Goal: Task Accomplishment & Management: Manage account settings

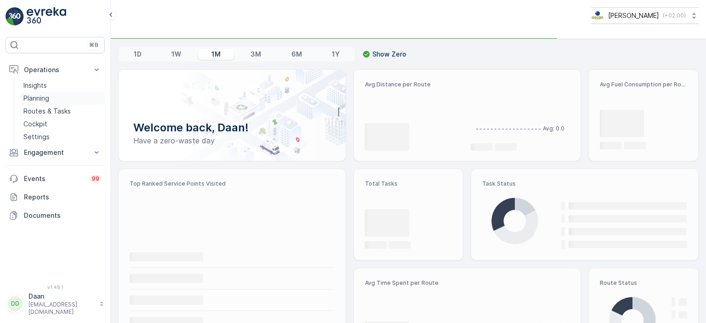
click at [37, 96] on p "Planning" at bounding box center [36, 98] width 26 height 9
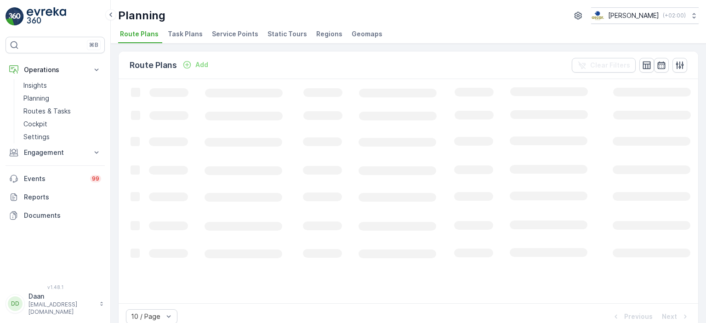
click at [174, 45] on div "Route Plans Add Clear Filters Loading... 10 / Page Previous Next" at bounding box center [408, 183] width 595 height 279
click at [185, 38] on span "Task Plans" at bounding box center [185, 33] width 35 height 9
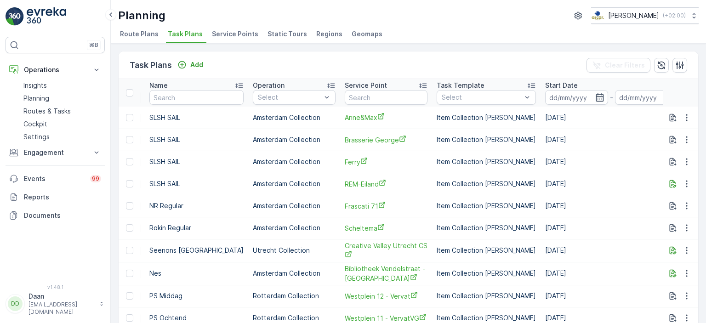
scroll to position [0, 239]
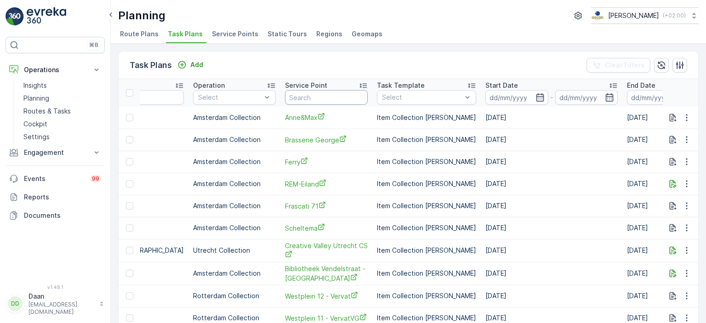
click at [316, 93] on input "text" at bounding box center [326, 97] width 83 height 15
type input "Farm"
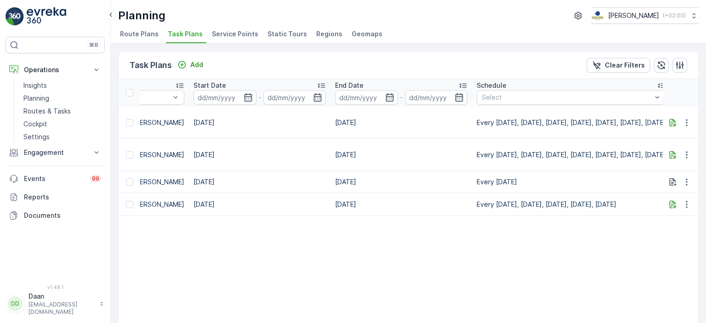
scroll to position [0, 519]
click at [685, 119] on icon "button" at bounding box center [685, 122] width 1 height 7
click at [679, 144] on span "Edit Task Plan" at bounding box center [675, 146] width 43 height 9
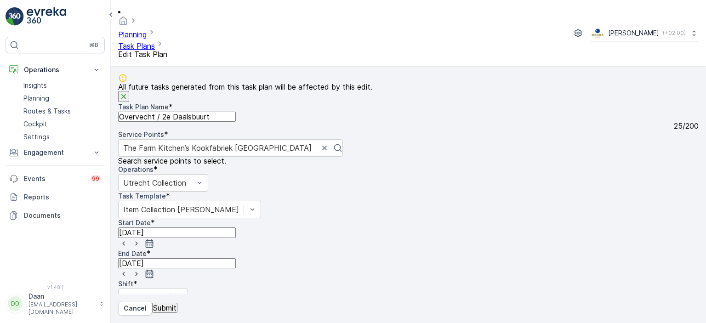
click at [44, 11] on img at bounding box center [47, 16] width 40 height 18
